Goal: Book appointment/travel/reservation

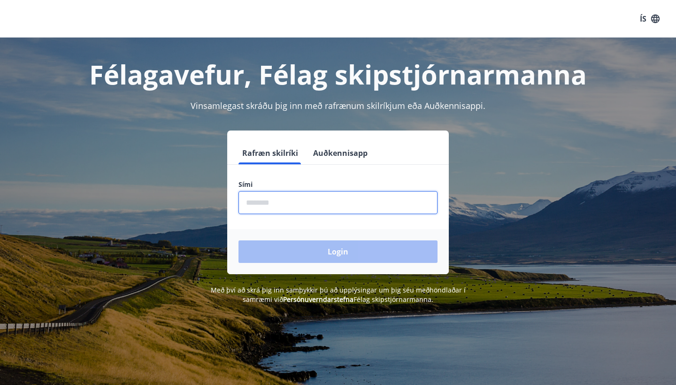
click at [351, 201] on input "phone" at bounding box center [338, 202] width 199 height 23
click at [345, 252] on div "Login" at bounding box center [338, 251] width 222 height 45
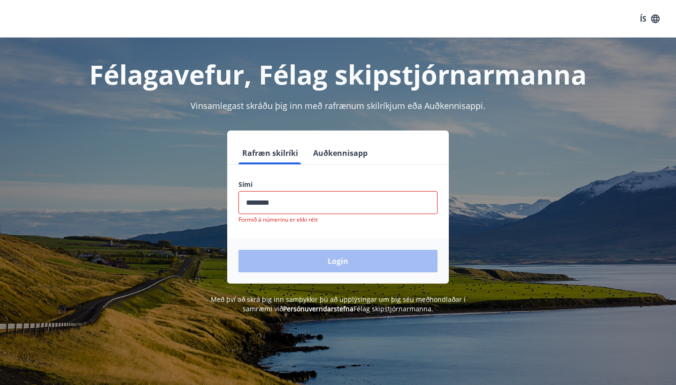
click at [321, 200] on input "phone" at bounding box center [338, 202] width 199 height 23
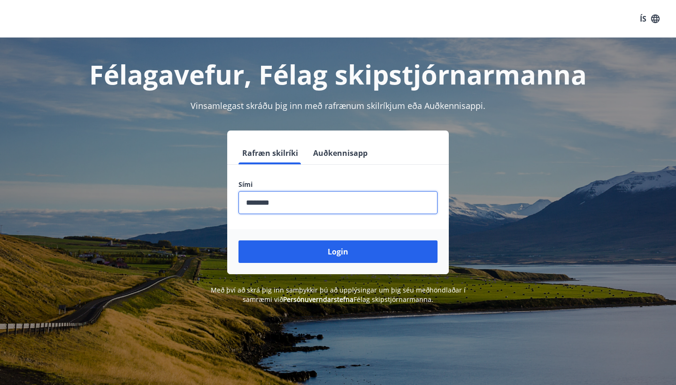
type input "********"
click at [338, 252] on button "Login" at bounding box center [338, 251] width 199 height 23
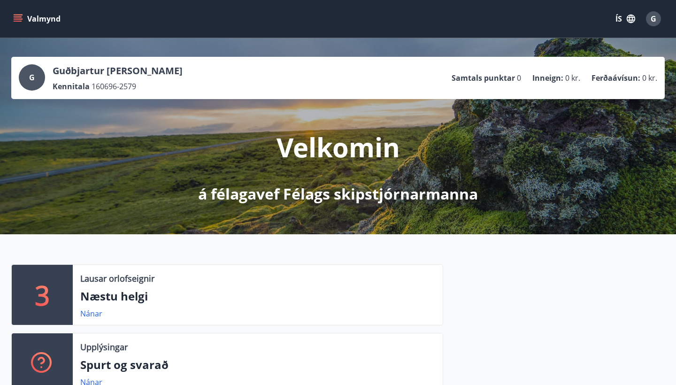
click at [32, 18] on button "Valmynd" at bounding box center [37, 18] width 53 height 17
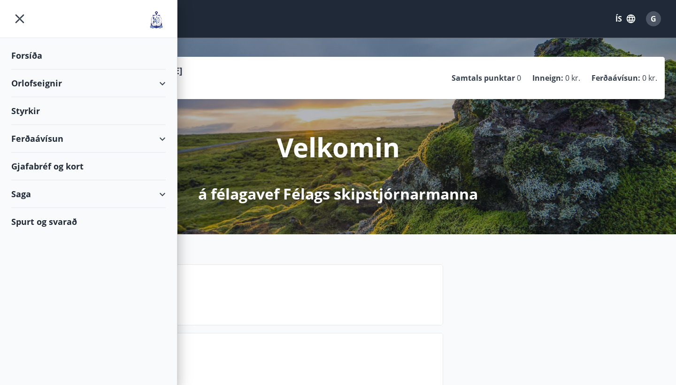
click at [160, 82] on div "Orlofseignir" at bounding box center [88, 83] width 154 height 28
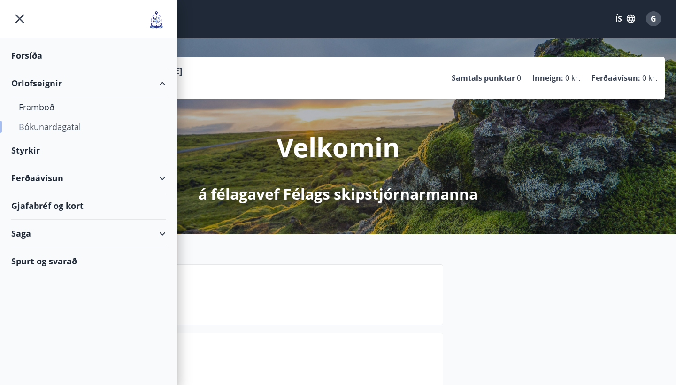
click at [46, 131] on div "Bókunardagatal" at bounding box center [88, 127] width 139 height 20
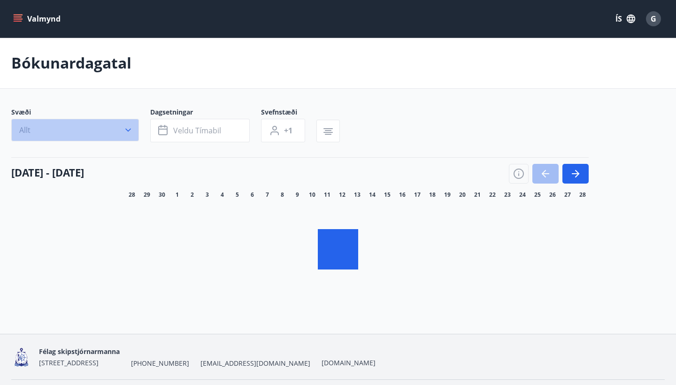
click at [98, 129] on button "Allt" at bounding box center [75, 130] width 128 height 23
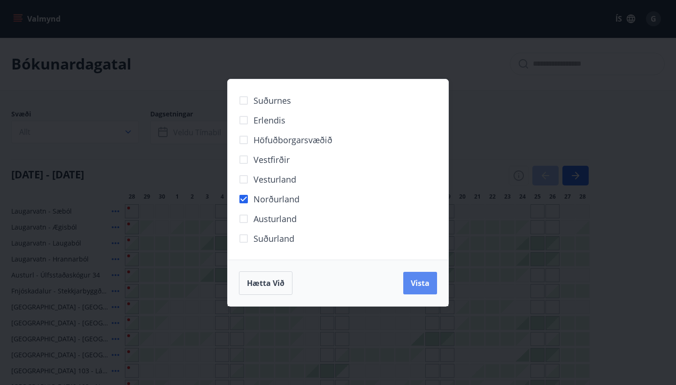
click at [415, 281] on span "Vista" at bounding box center [420, 283] width 19 height 10
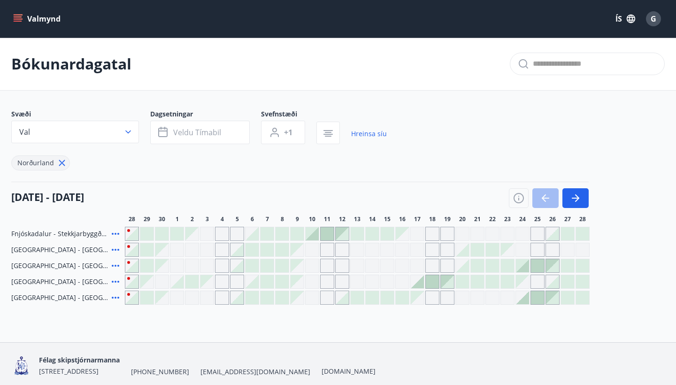
click at [340, 196] on div "28 september - 28 október" at bounding box center [299, 195] width 577 height 26
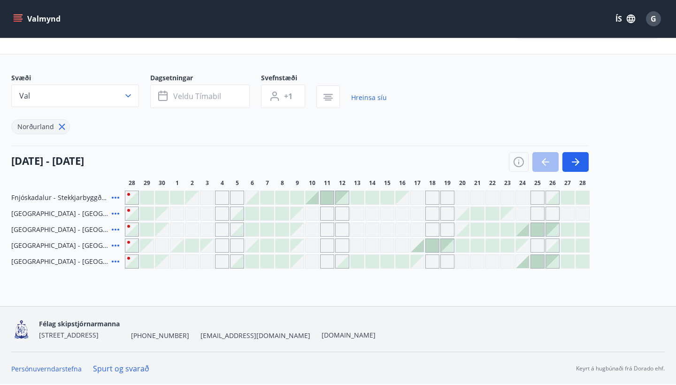
scroll to position [36, 0]
click at [203, 99] on span "Veldu tímabil" at bounding box center [197, 96] width 48 height 10
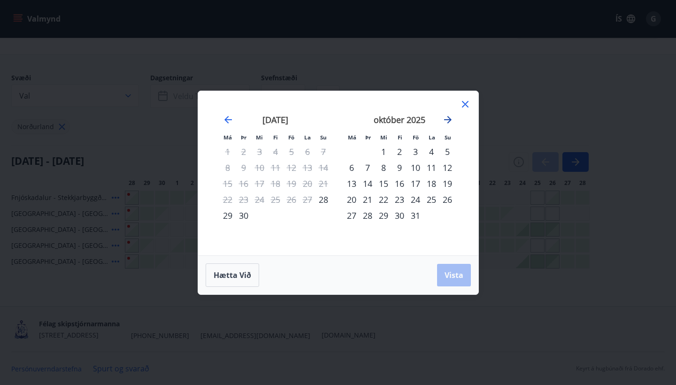
click at [449, 124] on icon "Move forward to switch to the next month." at bounding box center [447, 119] width 11 height 11
click at [416, 217] on div "28" at bounding box center [416, 216] width 16 height 16
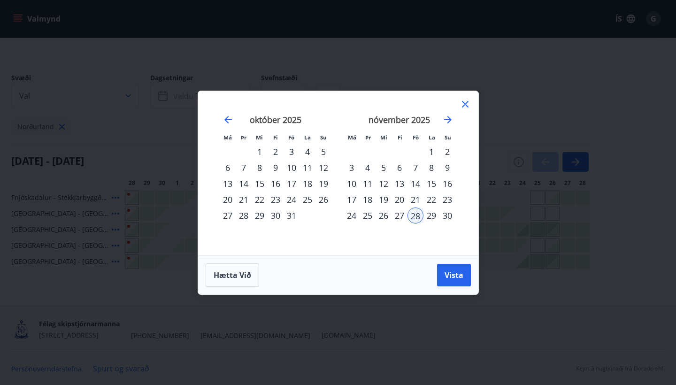
click at [445, 216] on div "30" at bounding box center [447, 216] width 16 height 16
click at [459, 275] on span "Vista" at bounding box center [454, 275] width 19 height 10
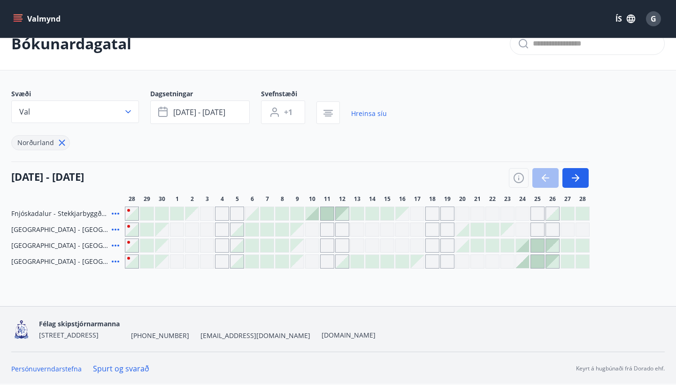
scroll to position [20, 0]
click at [576, 176] on icon "button" at bounding box center [575, 177] width 11 height 11
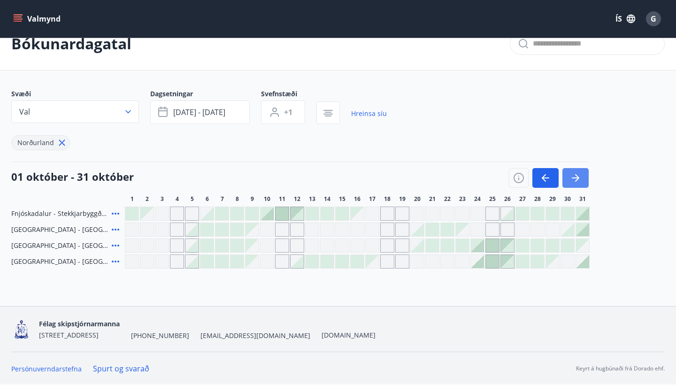
click at [573, 173] on icon "button" at bounding box center [575, 177] width 11 height 11
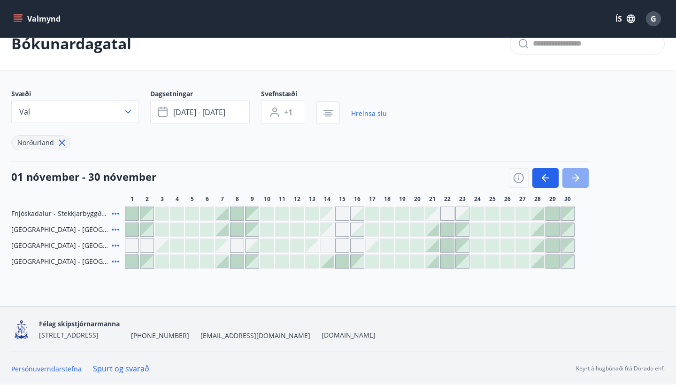
click at [573, 173] on icon "button" at bounding box center [575, 177] width 11 height 11
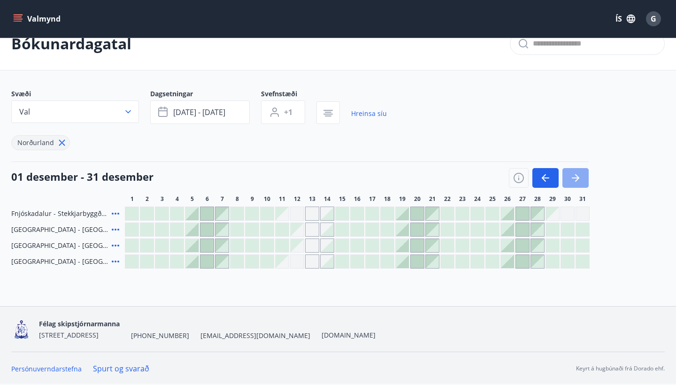
click at [573, 173] on icon "button" at bounding box center [575, 177] width 11 height 11
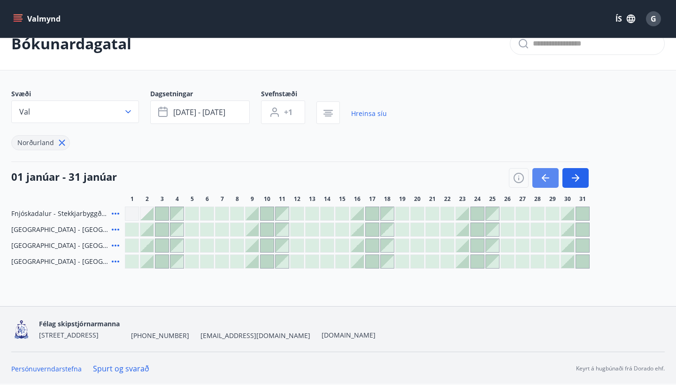
click at [553, 172] on button "button" at bounding box center [545, 178] width 26 height 20
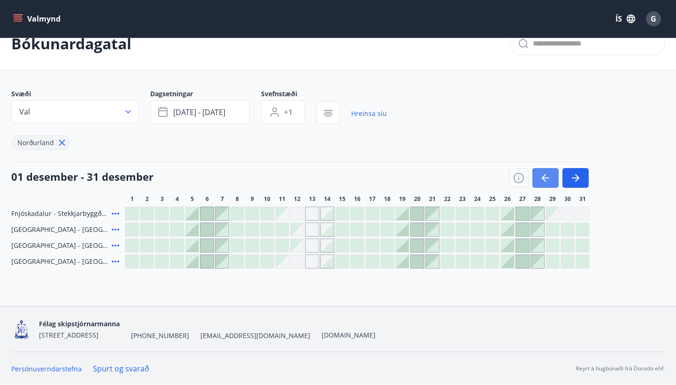
click at [553, 172] on button "button" at bounding box center [545, 178] width 26 height 20
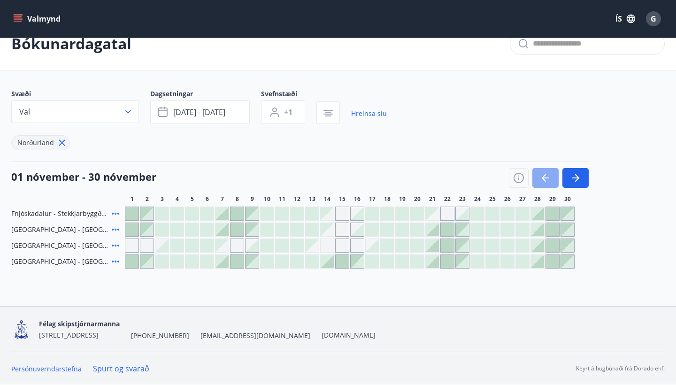
click at [548, 179] on icon "button" at bounding box center [545, 177] width 11 height 11
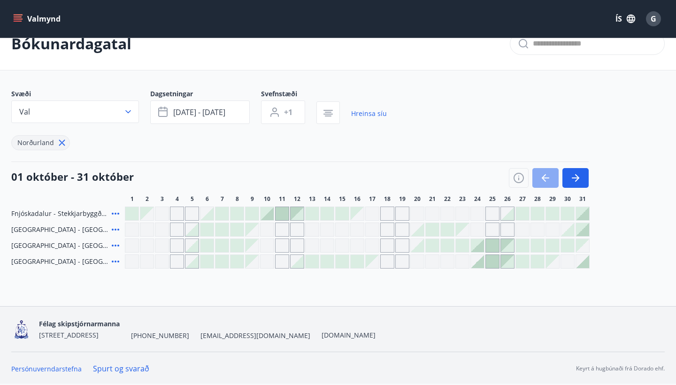
click at [548, 179] on icon "button" at bounding box center [545, 177] width 11 height 11
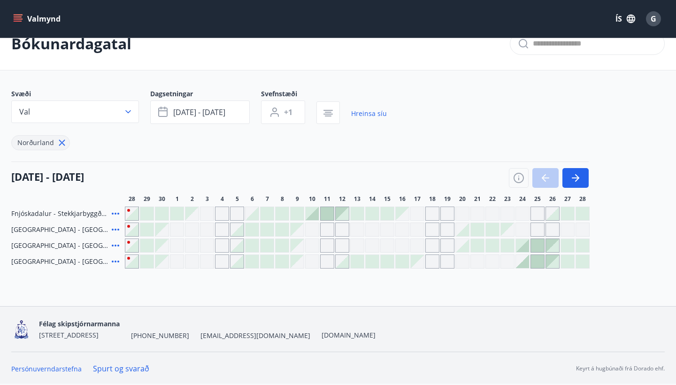
click at [548, 179] on div at bounding box center [549, 178] width 80 height 20
click at [584, 181] on button "button" at bounding box center [575, 178] width 26 height 20
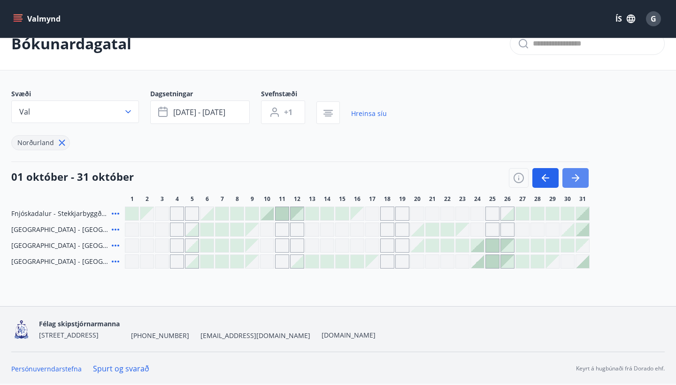
click at [584, 181] on button "button" at bounding box center [575, 178] width 26 height 20
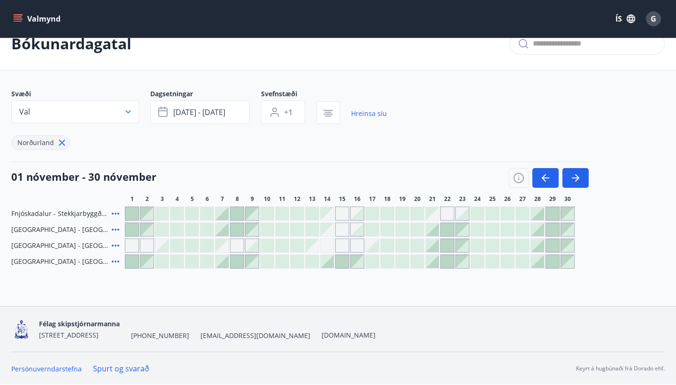
click at [539, 264] on div at bounding box center [537, 261] width 13 height 13
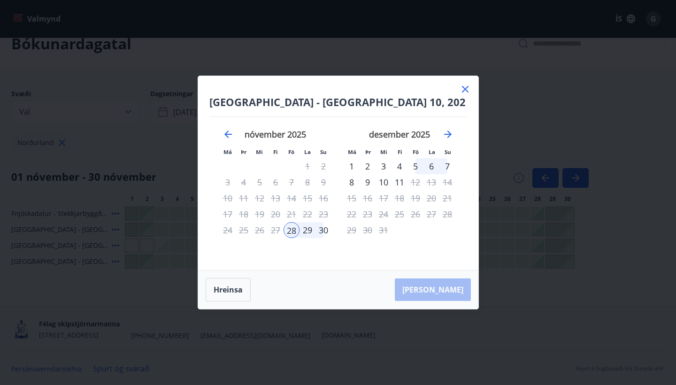
click at [325, 231] on div "30" at bounding box center [324, 230] width 16 height 16
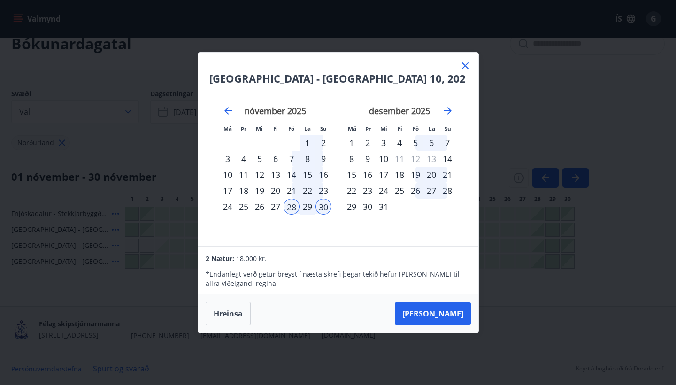
click at [292, 209] on div "28" at bounding box center [292, 207] width 16 height 16
click at [450, 314] on button "Taka Frá" at bounding box center [433, 313] width 76 height 23
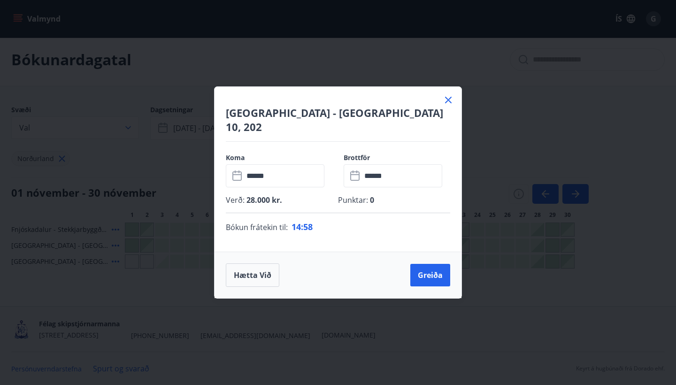
scroll to position [4, 0]
click at [446, 106] on icon at bounding box center [448, 99] width 11 height 11
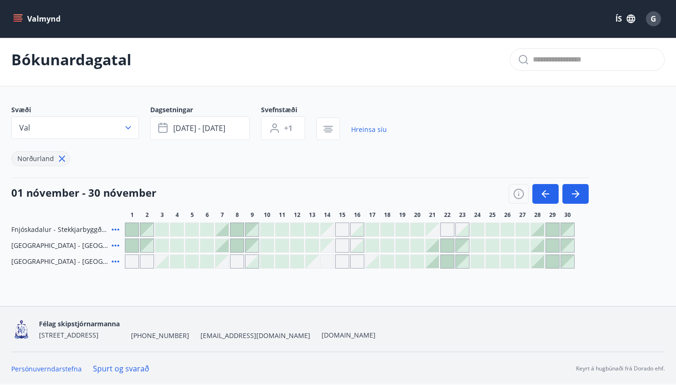
click at [51, 24] on button "Valmynd" at bounding box center [37, 18] width 53 height 17
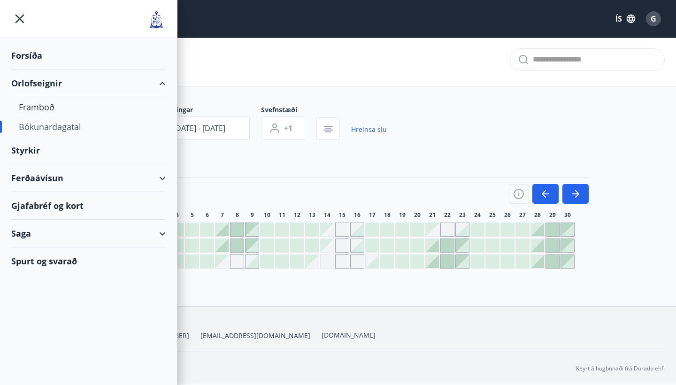
click at [173, 85] on div "Orlofseignir" at bounding box center [88, 83] width 177 height 28
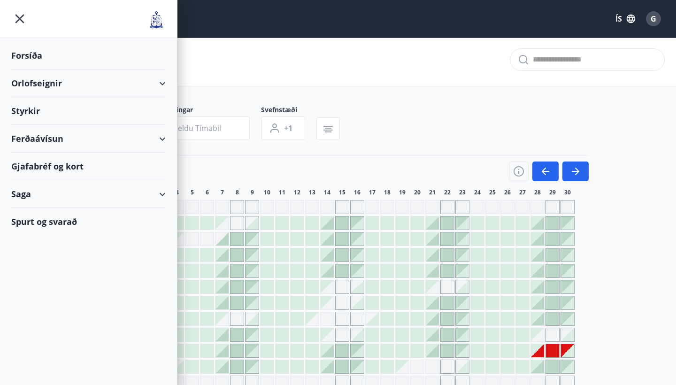
click at [35, 90] on div "Orlofseignir" at bounding box center [88, 83] width 154 height 28
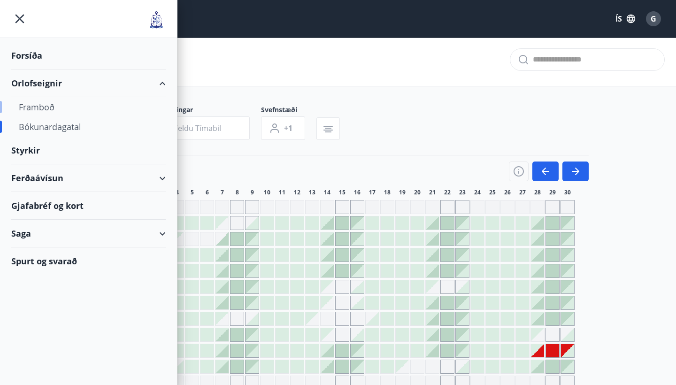
click at [43, 109] on div "Framboð" at bounding box center [88, 107] width 139 height 20
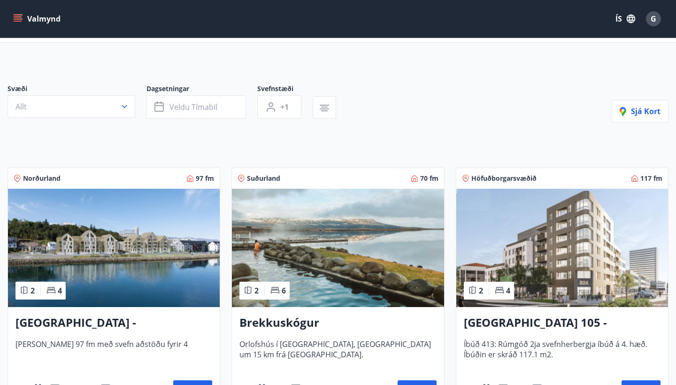
scroll to position [27, 0]
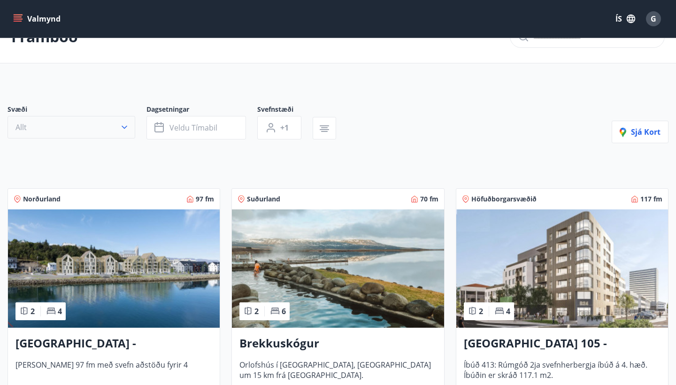
click at [116, 135] on button "Allt" at bounding box center [72, 127] width 128 height 23
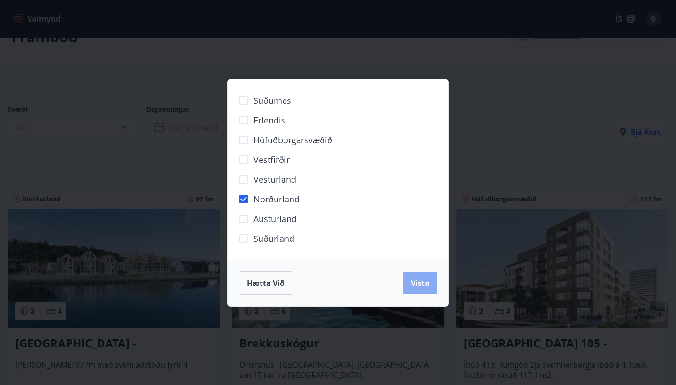
click at [419, 282] on span "Vista" at bounding box center [420, 283] width 19 height 10
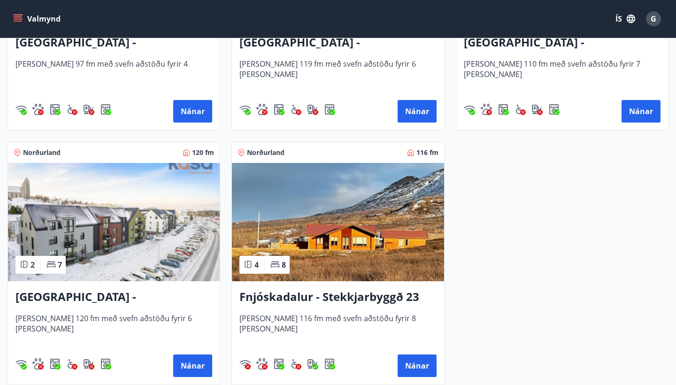
scroll to position [383, 0]
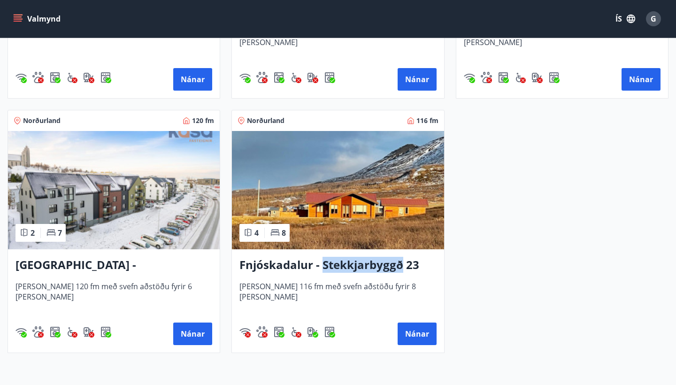
drag, startPoint x: 328, startPoint y: 265, endPoint x: 475, endPoint y: 238, distance: 149.8
click at [475, 238] on div "Norðurland 97 fm 2 4 Akureyri - Austurbrú 10, 202 Húsið er 97 fm með svefn aðst…" at bounding box center [332, 98] width 672 height 509
click at [413, 334] on button "Nánar" at bounding box center [417, 334] width 39 height 23
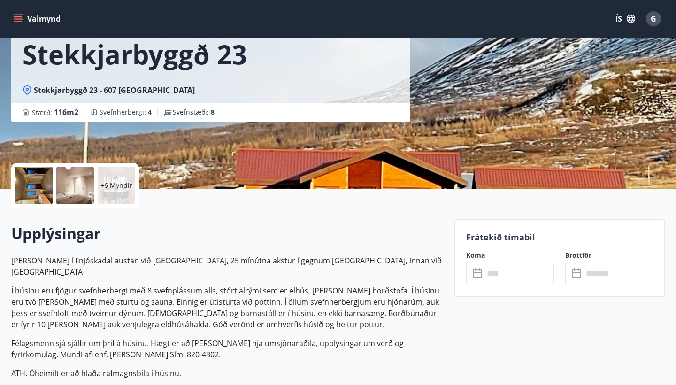
scroll to position [94, 0]
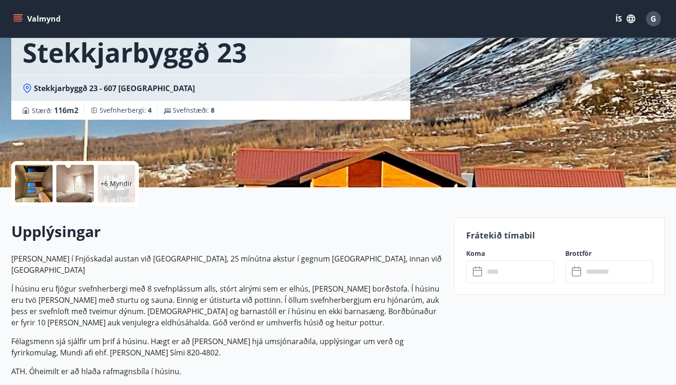
click at [124, 187] on p "+6 Myndir" at bounding box center [116, 183] width 32 height 9
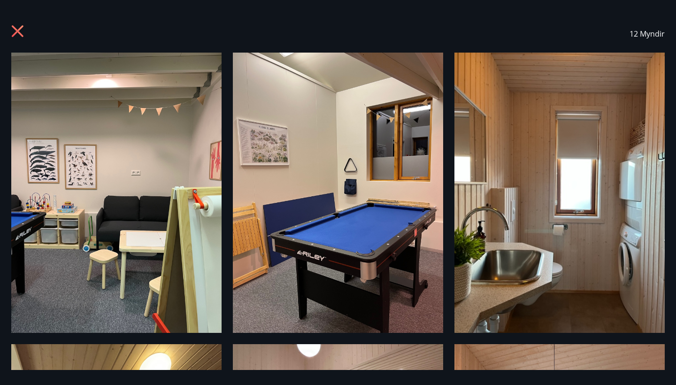
scroll to position [0, 0]
